Goal: Task Accomplishment & Management: Manage account settings

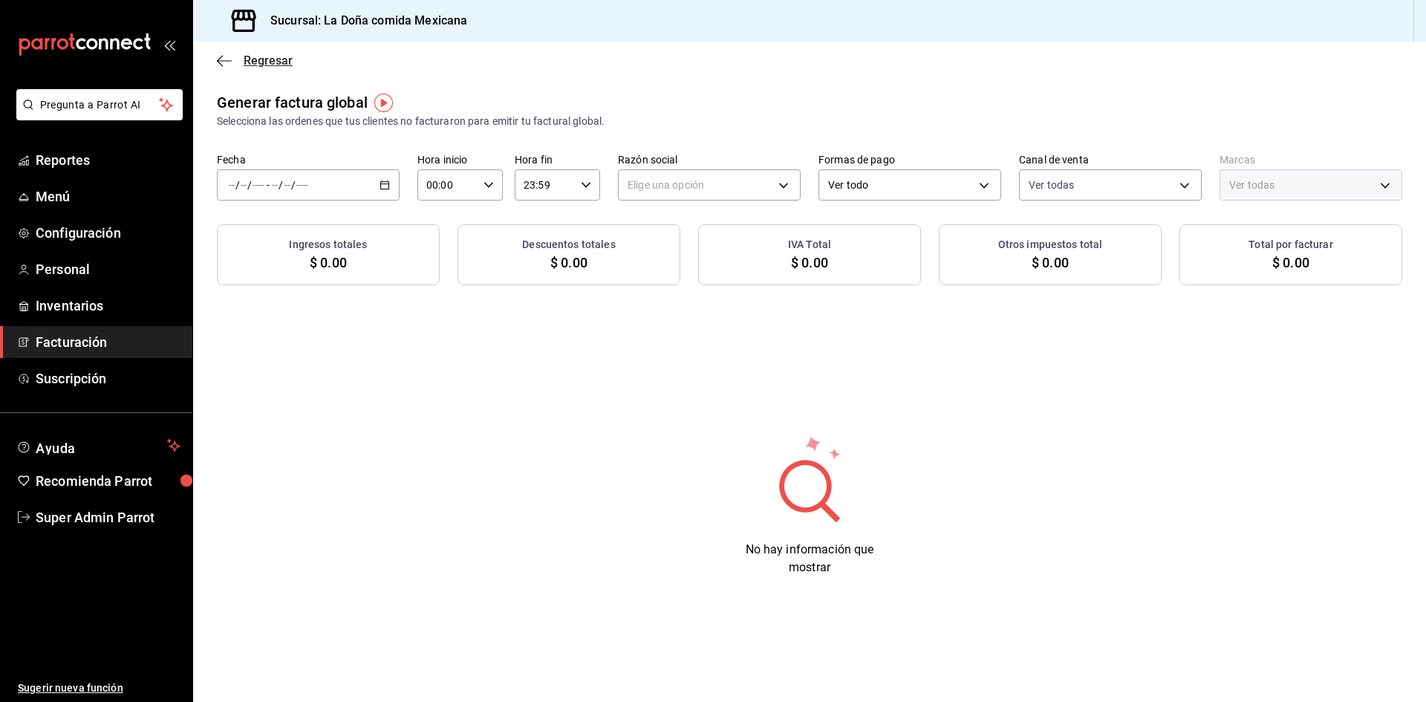
click at [224, 65] on icon "button" at bounding box center [224, 60] width 15 height 13
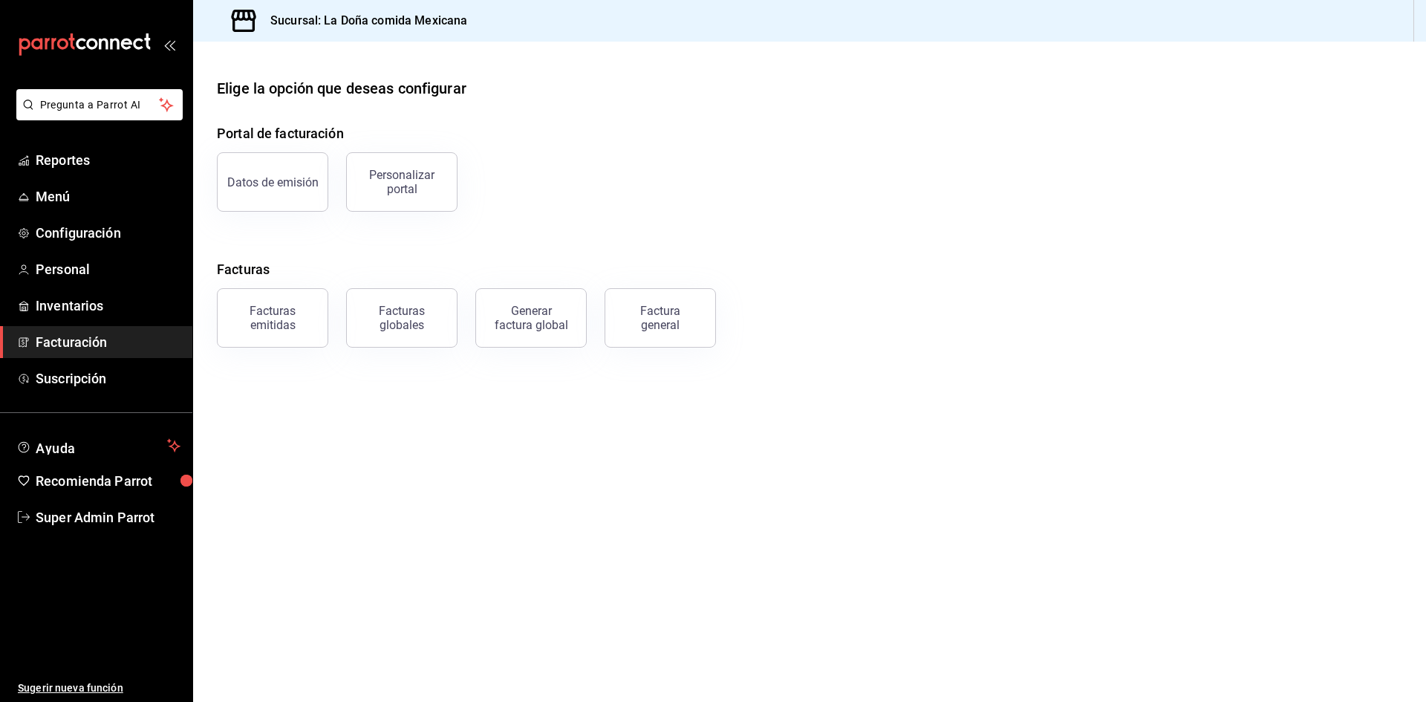
click at [224, 65] on div at bounding box center [809, 54] width 1233 height 24
click at [85, 529] on link "Super Admin Parrot" at bounding box center [96, 517] width 192 height 32
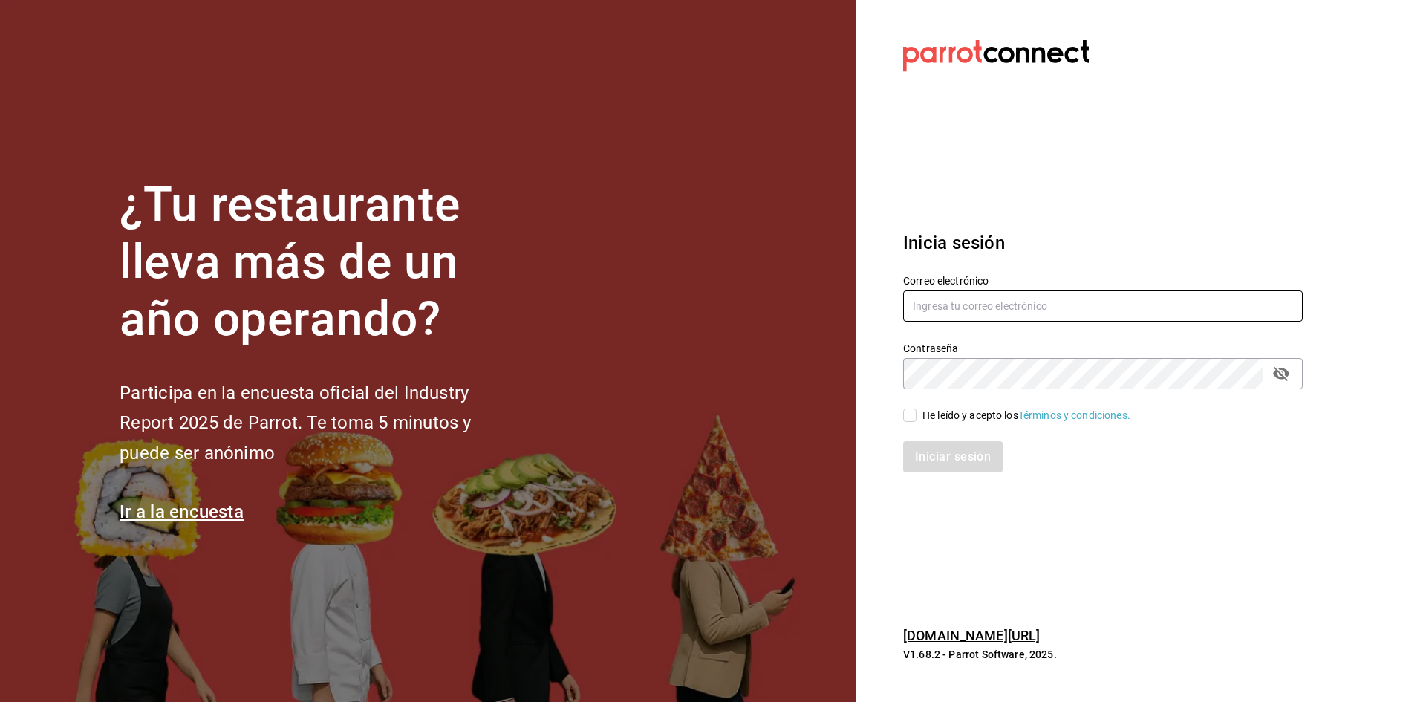
click at [1049, 322] on input "text" at bounding box center [1103, 305] width 400 height 31
type input "taqueriaestacionsuadero@portales.com"
click at [900, 417] on div "He leído y acepto los Términos y condiciones." at bounding box center [1093, 406] width 417 height 34
click at [904, 423] on div "Iniciar sesión" at bounding box center [1093, 447] width 417 height 49
click at [910, 419] on input "He leído y acepto los Términos y condiciones." at bounding box center [909, 414] width 13 height 13
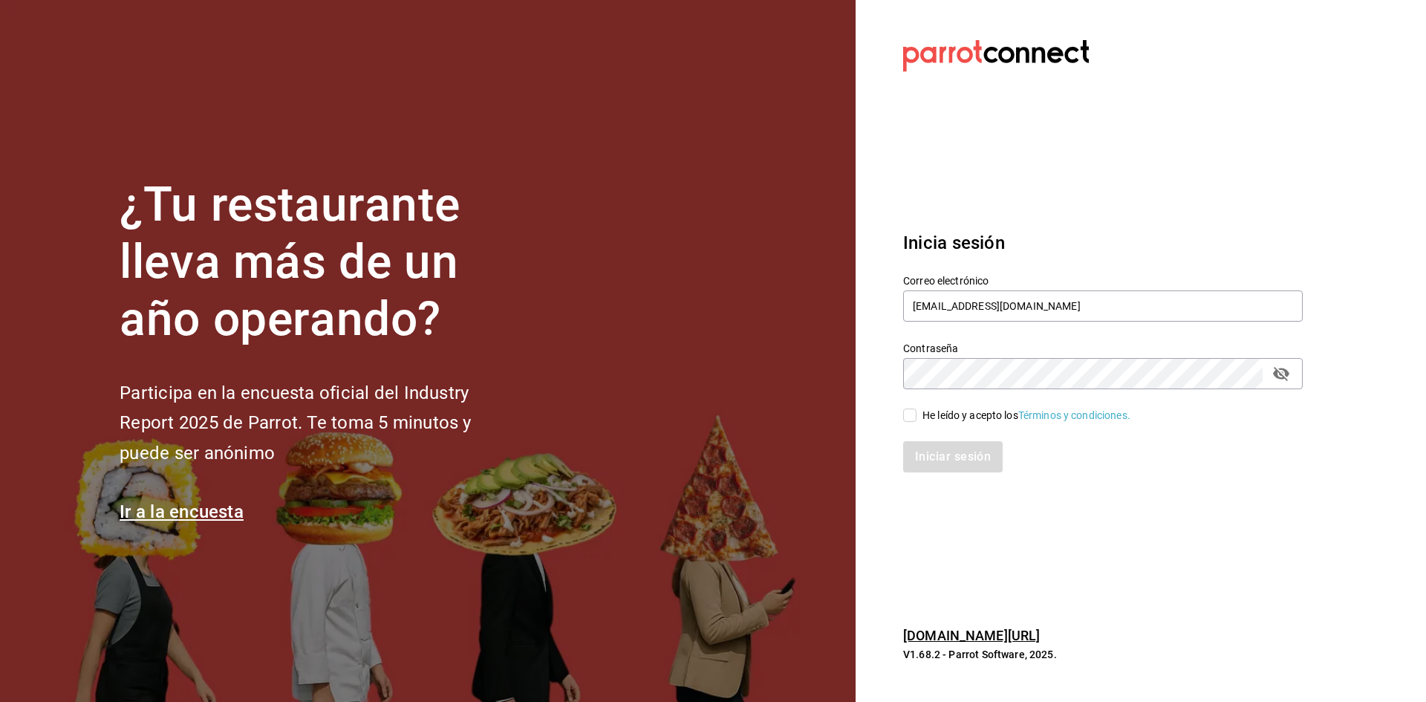
checkbox input "true"
click at [929, 449] on button "Iniciar sesión" at bounding box center [953, 456] width 101 height 31
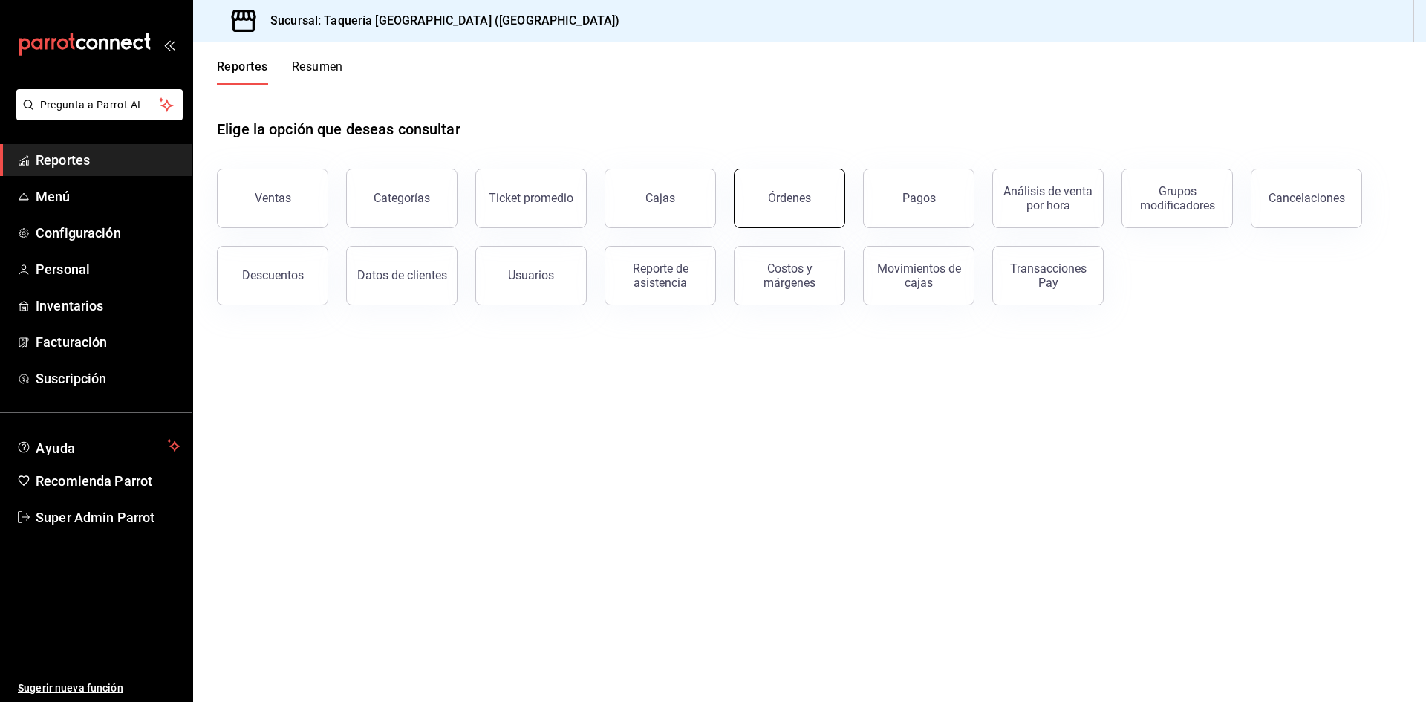
click at [813, 195] on button "Órdenes" at bounding box center [789, 198] width 111 height 59
